Goal: Information Seeking & Learning: Learn about a topic

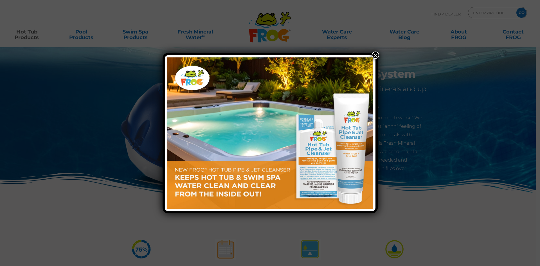
click at [378, 55] on button "×" at bounding box center [375, 54] width 7 height 7
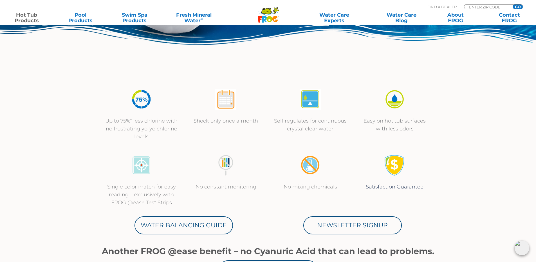
scroll to position [225, 0]
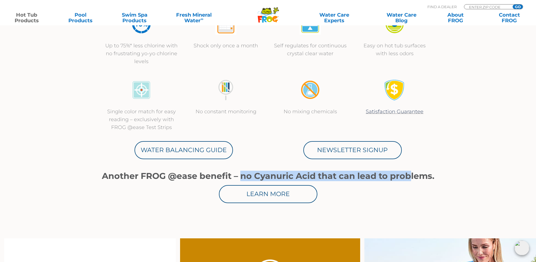
drag, startPoint x: 242, startPoint y: 175, endPoint x: 410, endPoint y: 176, distance: 168.3
click at [410, 176] on h1 "Another FROG @ease benefit – no Cyanuric Acid that can lead to problems." at bounding box center [268, 176] width 338 height 10
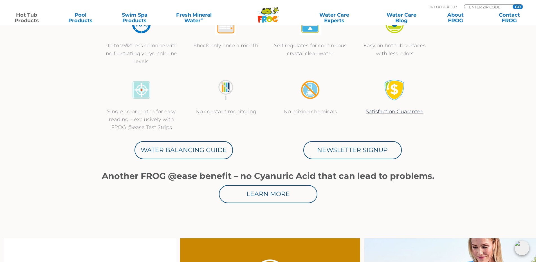
click at [173, 175] on h1 "Another FROG @ease benefit – no Cyanuric Acid that can lead to problems." at bounding box center [268, 176] width 338 height 10
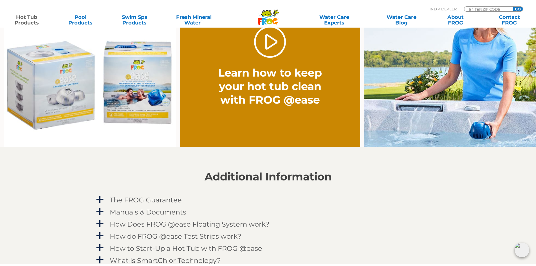
scroll to position [450, 0]
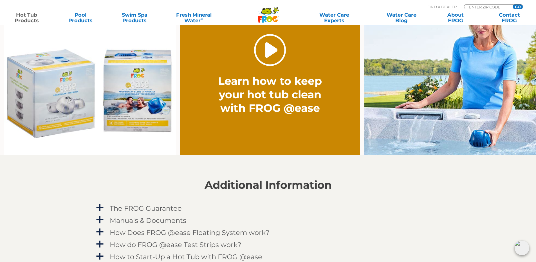
click at [262, 56] on link "." at bounding box center [270, 50] width 32 height 32
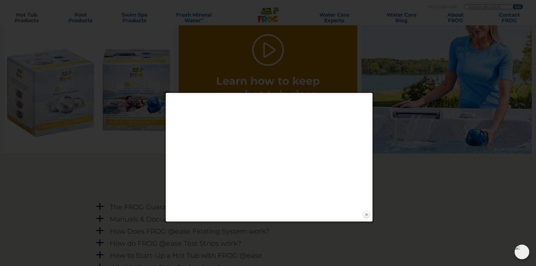
click at [366, 215] on link "Close" at bounding box center [366, 214] width 8 height 8
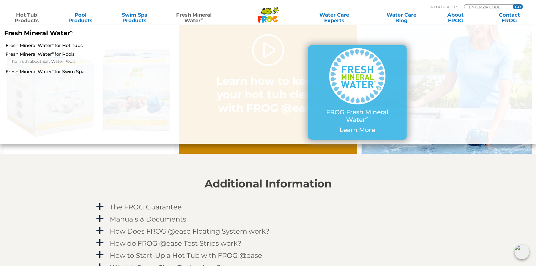
click at [192, 16] on link "Fresh Mineral Water ∞" at bounding box center [193, 17] width 53 height 11
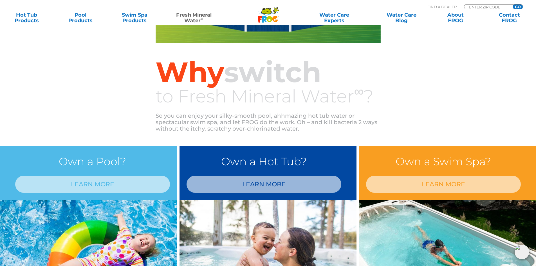
scroll to position [450, 0]
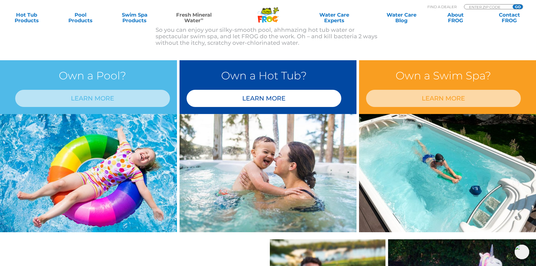
click at [255, 102] on link "LEARN MORE" at bounding box center [264, 98] width 155 height 17
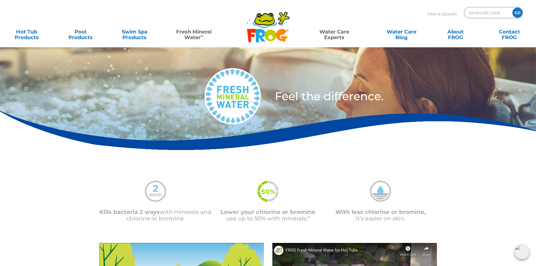
click at [343, 32] on link "Water Care Experts" at bounding box center [334, 31] width 68 height 11
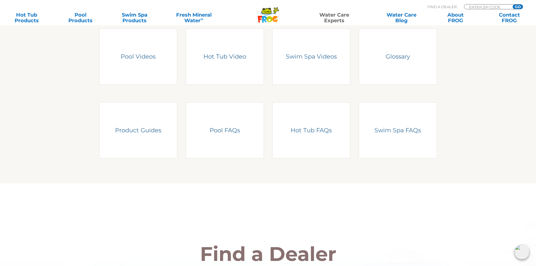
scroll to position [300, 0]
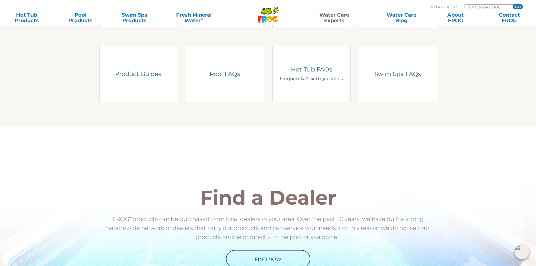
click at [294, 78] on link "Hot Tub FAQs Hot Tub FAQs Frequently Asked Questions" at bounding box center [311, 74] width 78 height 56
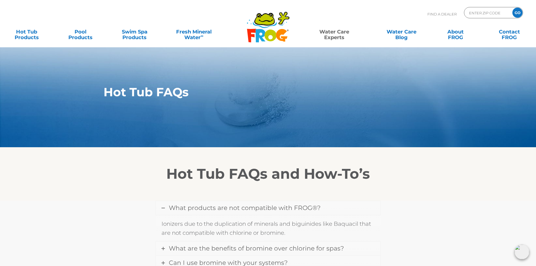
scroll to position [150, 0]
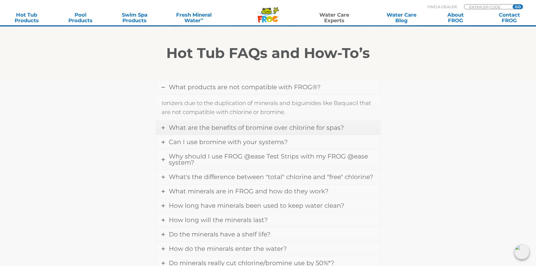
click at [169, 128] on span "What are the benefits of bromine over chlorine for spas?" at bounding box center [256, 128] width 175 height 8
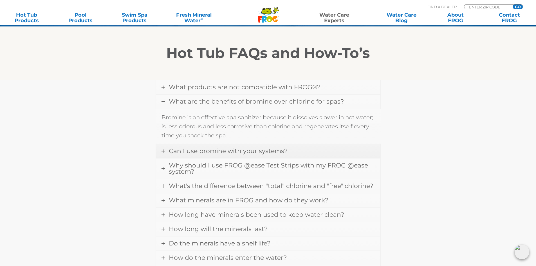
click at [174, 149] on span "Can I use bromine with your systems?" at bounding box center [228, 151] width 119 height 8
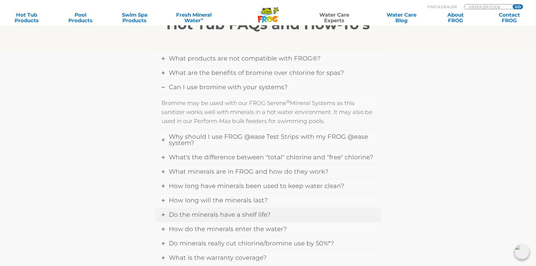
scroll to position [225, 0]
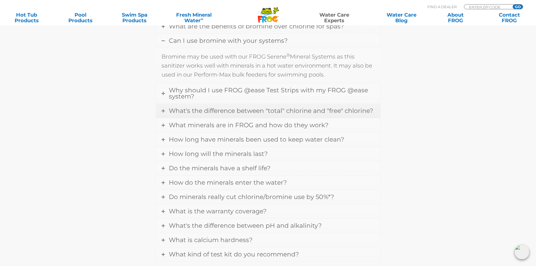
click at [165, 111] on link "What's the difference between "total" chlorine and "free" chlorine?" at bounding box center [268, 111] width 225 height 14
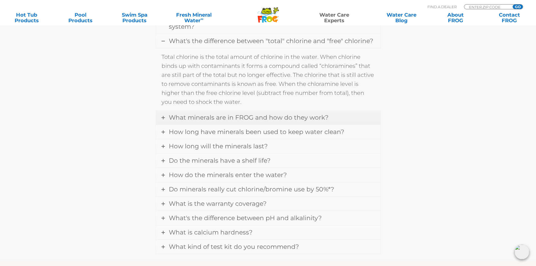
scroll to position [375, 0]
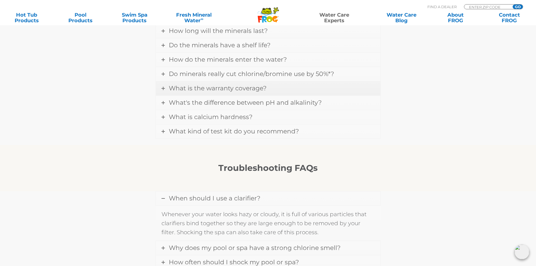
click at [161, 90] on link "What is the warranty coverage?" at bounding box center [268, 88] width 225 height 14
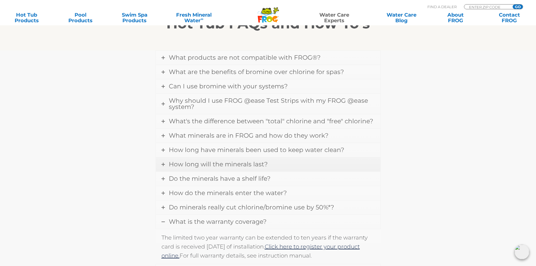
scroll to position [163, 0]
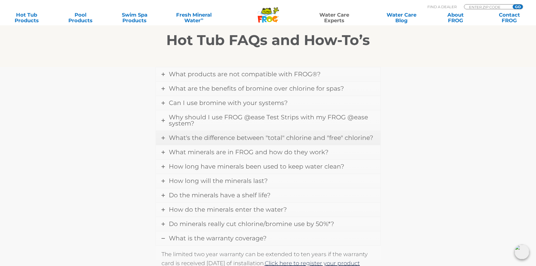
click at [162, 137] on icon at bounding box center [163, 137] width 3 height 3
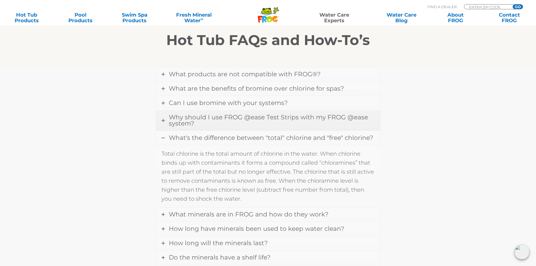
click at [165, 120] on icon at bounding box center [163, 120] width 3 height 3
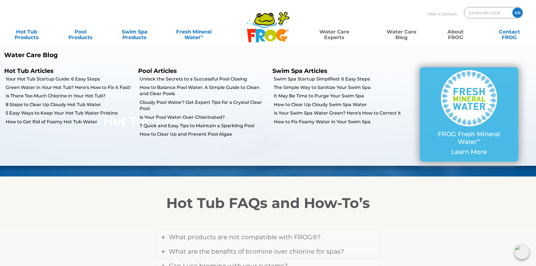
click at [451, 32] on link "About FROG" at bounding box center [456, 31] width 42 height 11
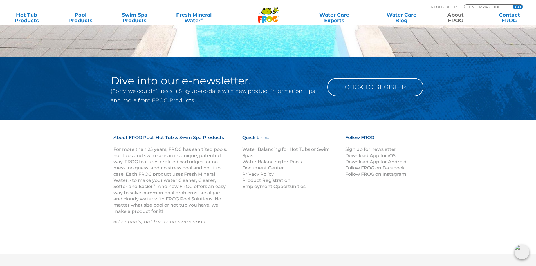
scroll to position [976, 0]
